Goal: Information Seeking & Learning: Check status

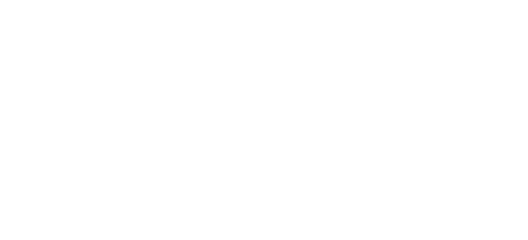
select select
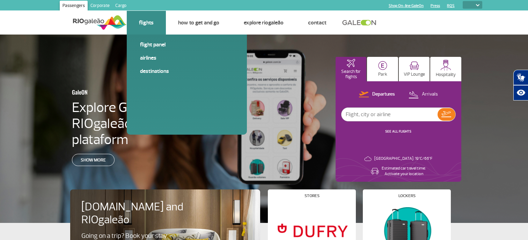
click at [147, 24] on link "Flights" at bounding box center [146, 22] width 15 height 7
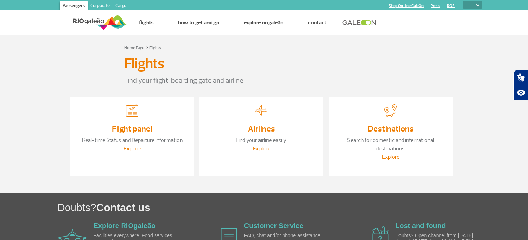
click at [138, 148] on link "Explore" at bounding box center [132, 148] width 17 height 7
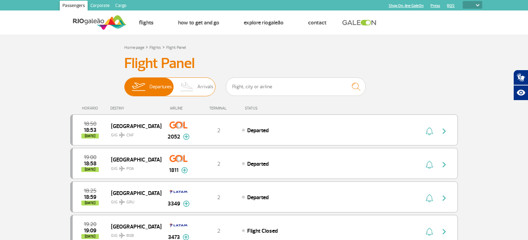
click at [194, 89] on img at bounding box center [187, 87] width 21 height 18
click at [124, 84] on input "Departures Arrivals" at bounding box center [124, 84] width 0 height 0
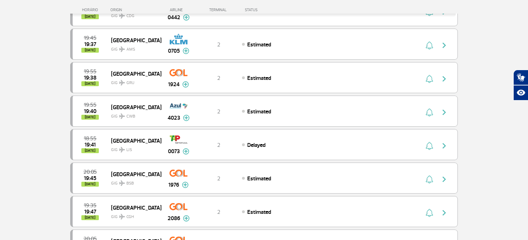
scroll to position [227, 0]
